Goal: Task Accomplishment & Management: Manage account settings

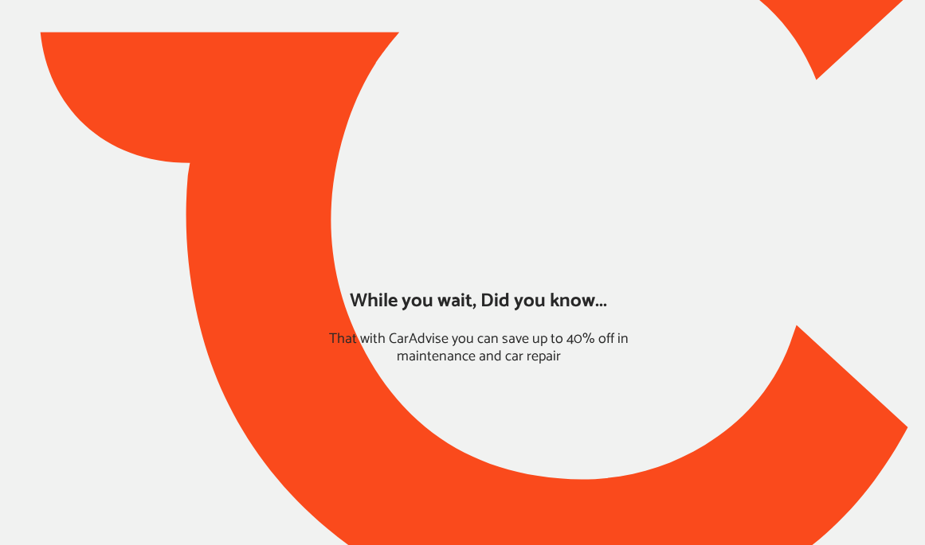
type input "*****"
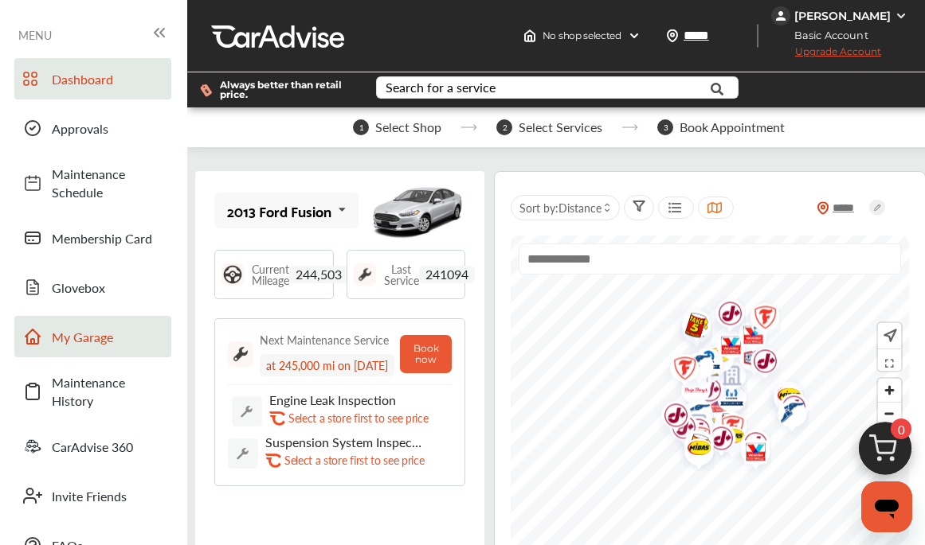
click at [94, 323] on link "My Garage" at bounding box center [92, 336] width 157 height 41
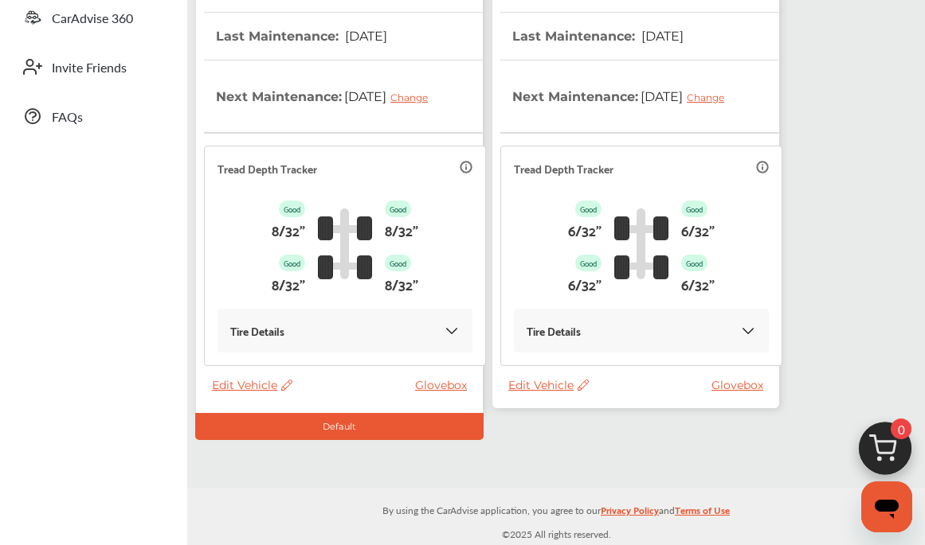
scroll to position [210, 0]
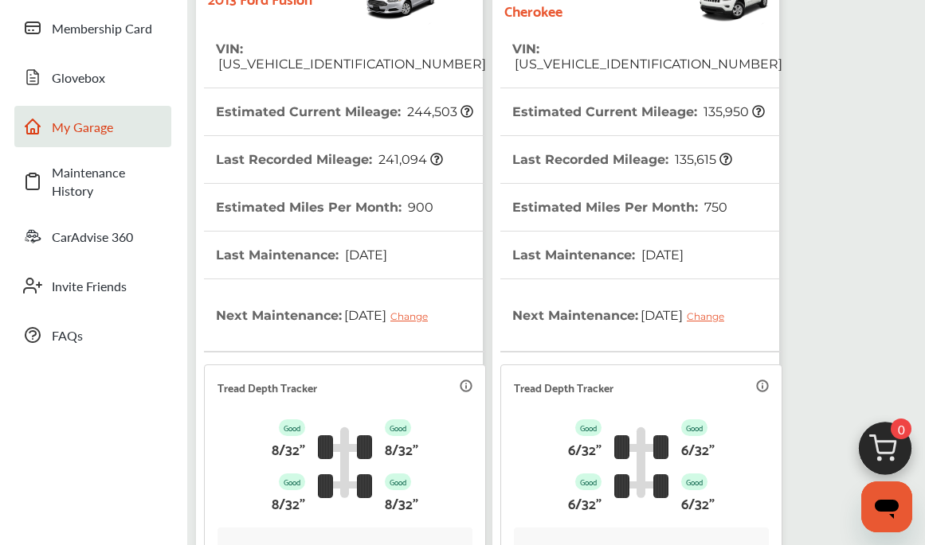
click at [534, 263] on th "Last Maintenance : [DATE]" at bounding box center [597, 255] width 171 height 47
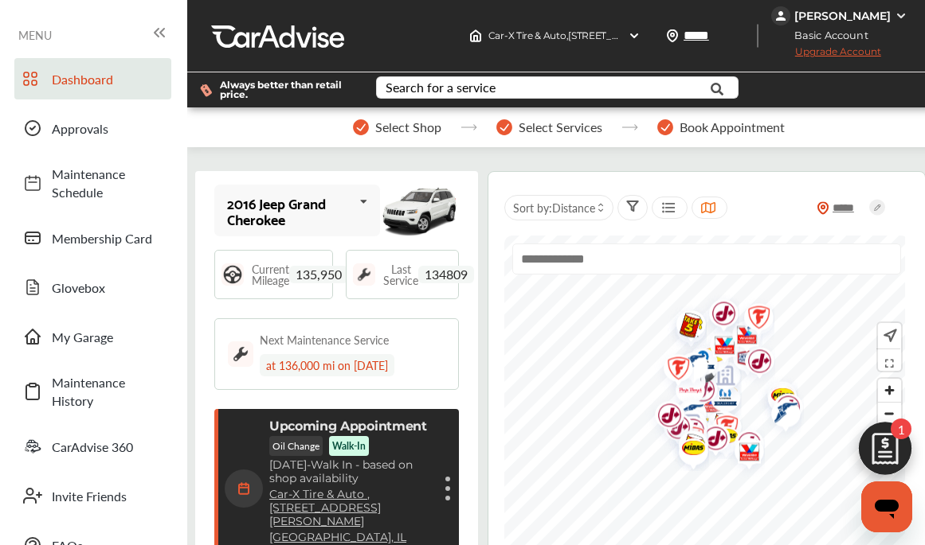
click at [900, 448] on img at bounding box center [884, 453] width 76 height 76
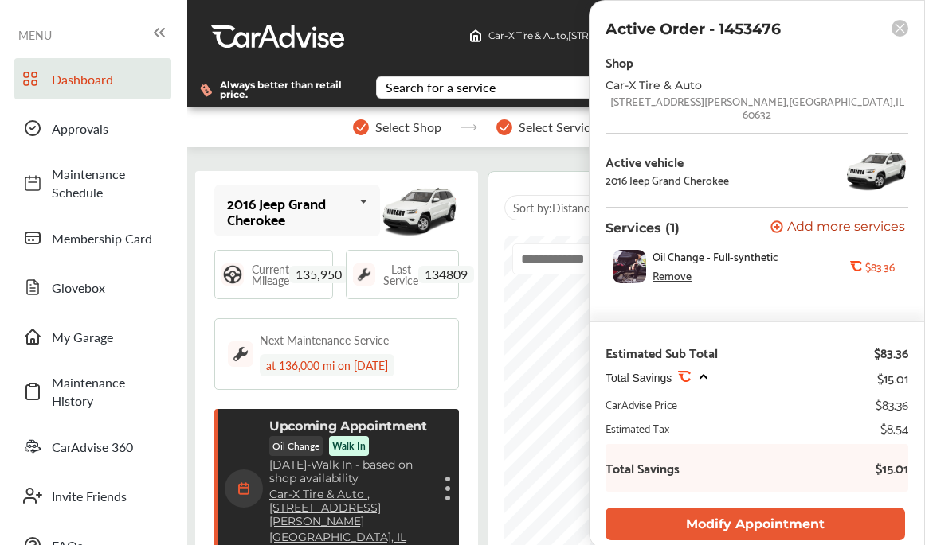
scroll to position [37, 0]
